Goal: Information Seeking & Learning: Learn about a topic

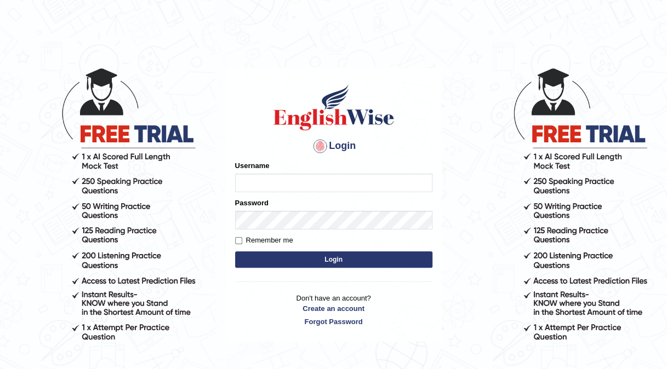
click at [259, 180] on input "Username" at bounding box center [333, 183] width 197 height 19
type input "k"
type input "Kishonga"
click at [302, 260] on button "Login" at bounding box center [333, 259] width 197 height 16
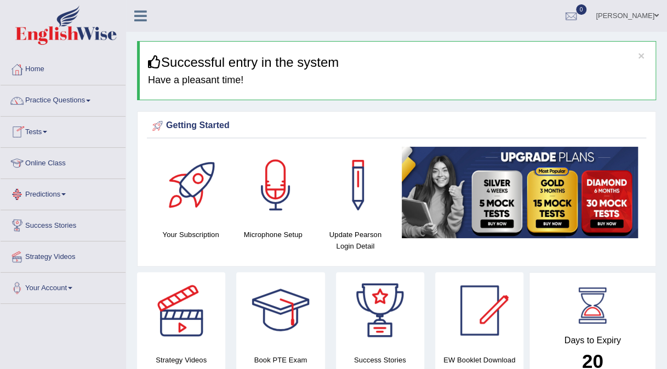
click at [35, 164] on link "Online Class" at bounding box center [63, 161] width 125 height 27
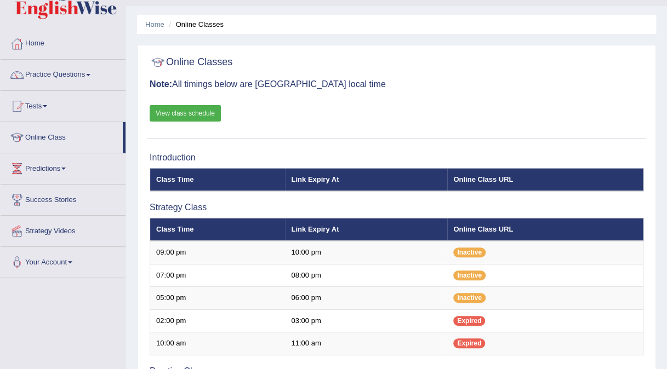
scroll to position [25, 0]
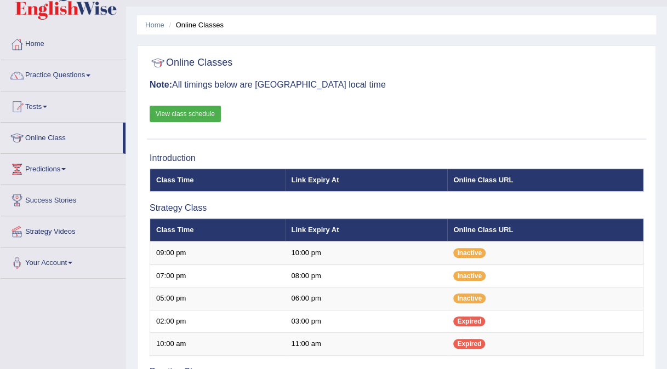
click at [208, 110] on link "View class schedule" at bounding box center [185, 114] width 71 height 16
